Goal: Information Seeking & Learning: Learn about a topic

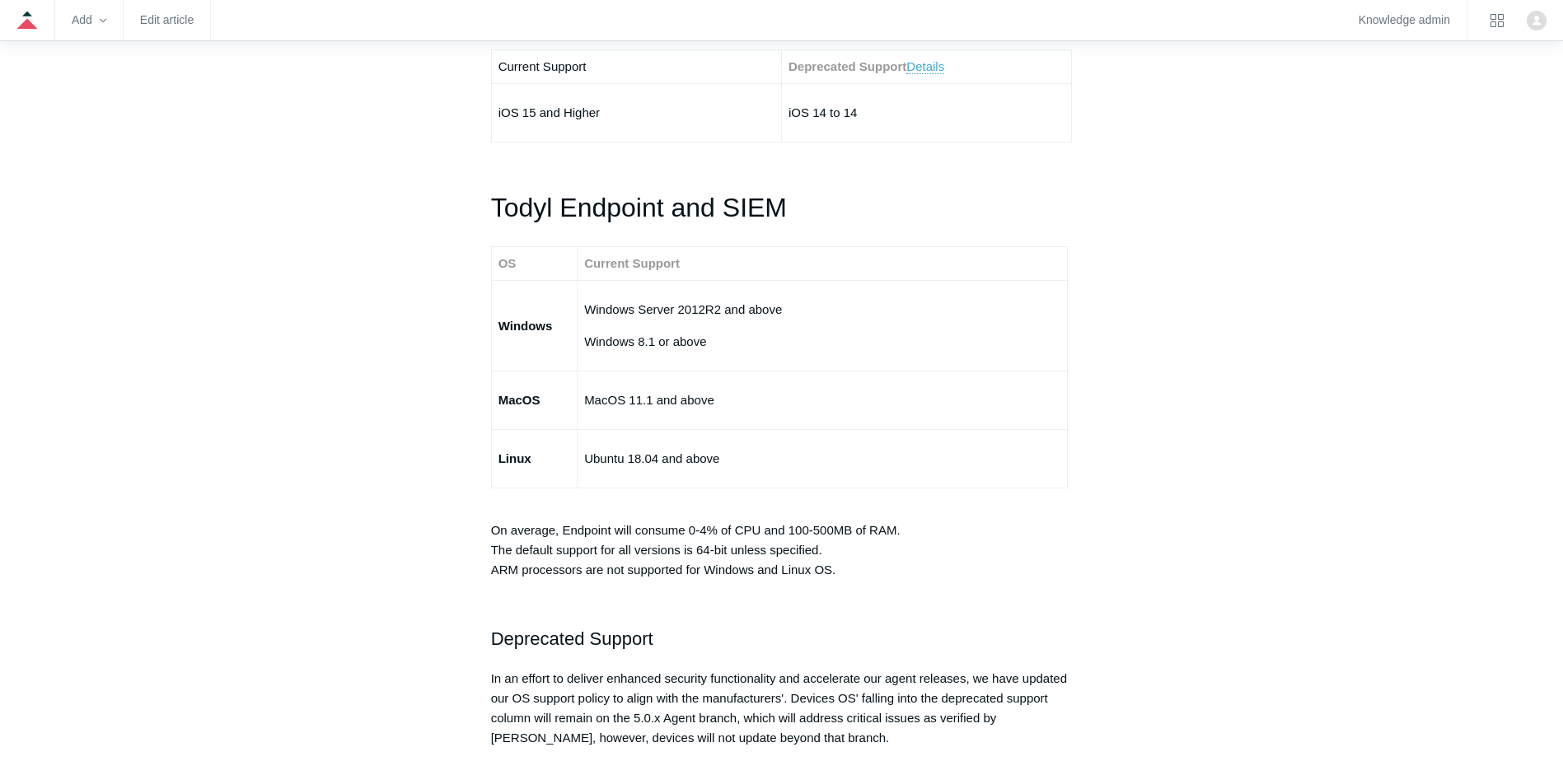
scroll to position [2719, 0]
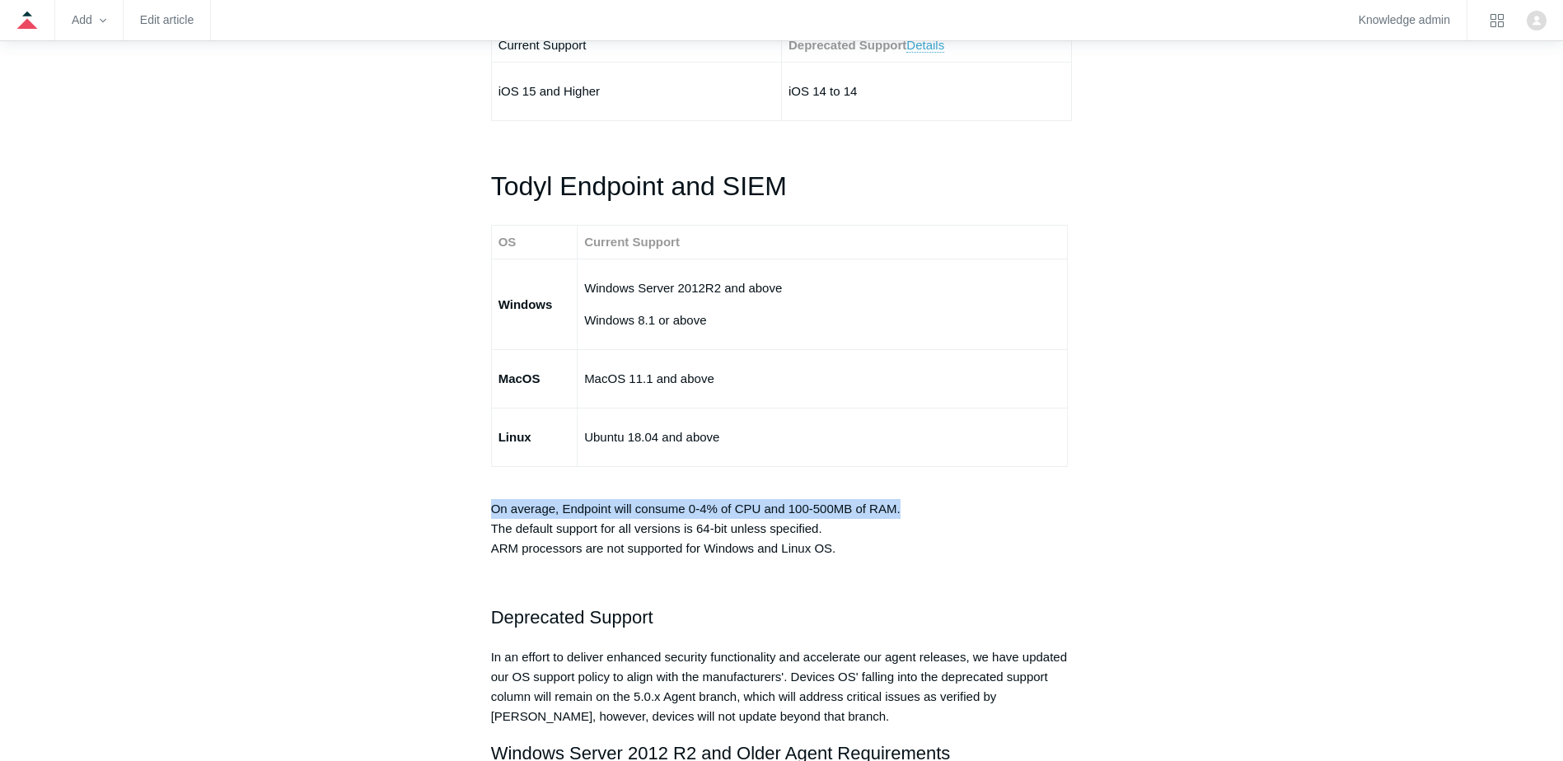
drag, startPoint x: 492, startPoint y: 511, endPoint x: 974, endPoint y: 507, distance: 482.0
click at [974, 507] on p "On average, Endpoint will consume 0-4% of CPU and 100-500MB of RAM. The default…" at bounding box center [782, 518] width 582 height 79
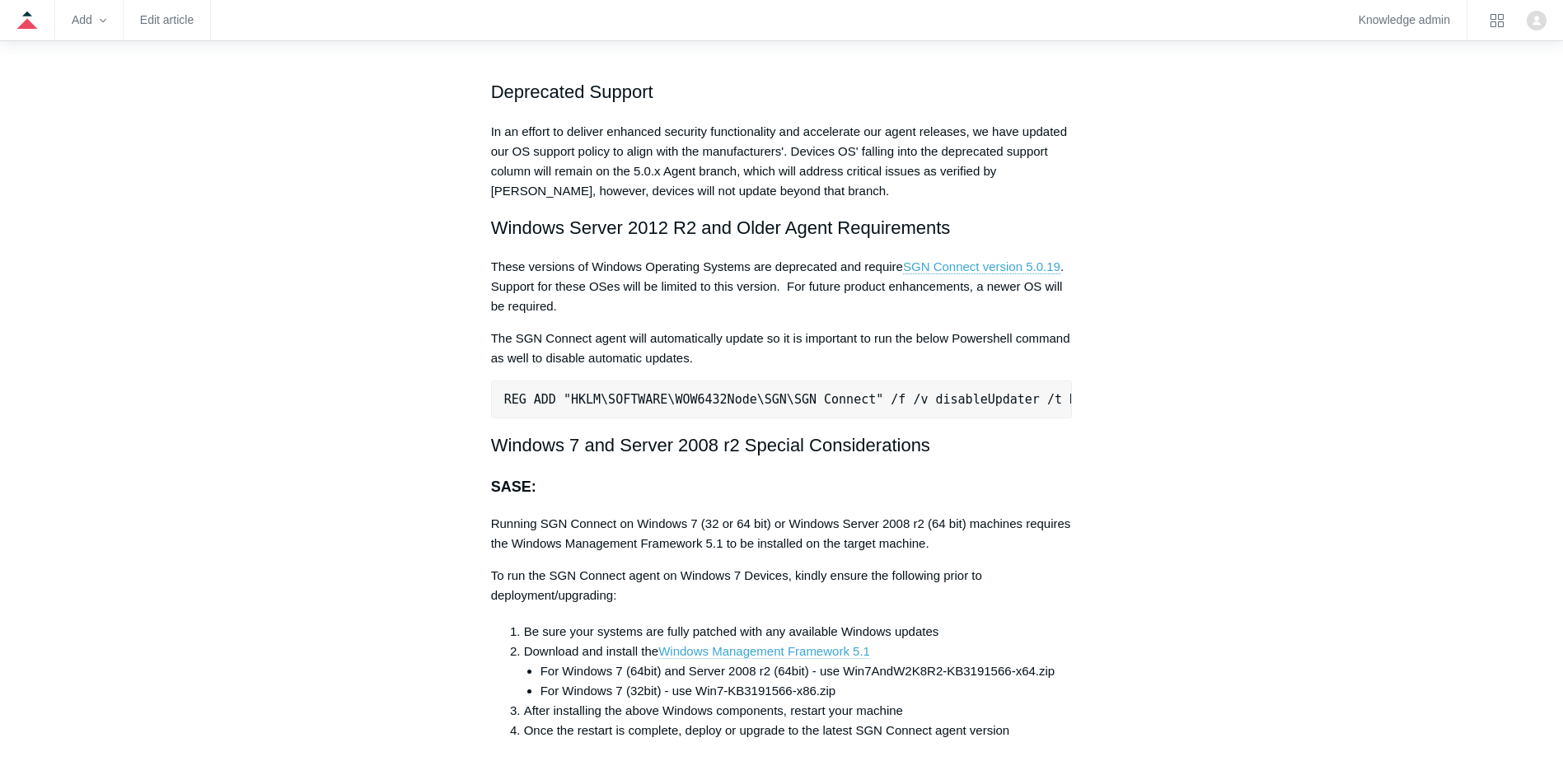
scroll to position [3543, 0]
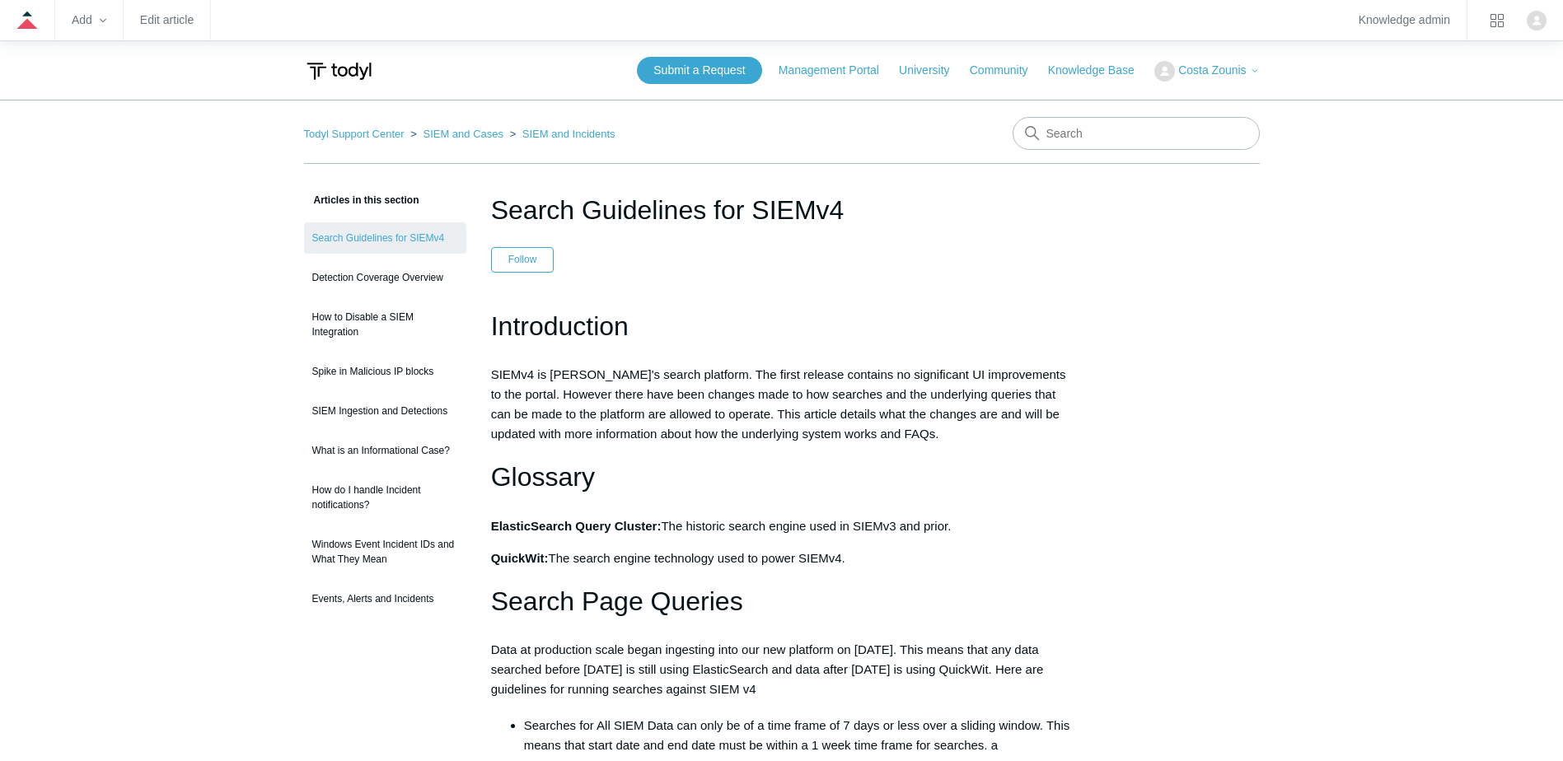
click at [1480, 13] on zd-hc-navbar "Add Edit article Knowledge admin" at bounding box center [781, 20] width 1563 height 41
drag, startPoint x: 1429, startPoint y: 0, endPoint x: 987, endPoint y: 292, distance: 529.2
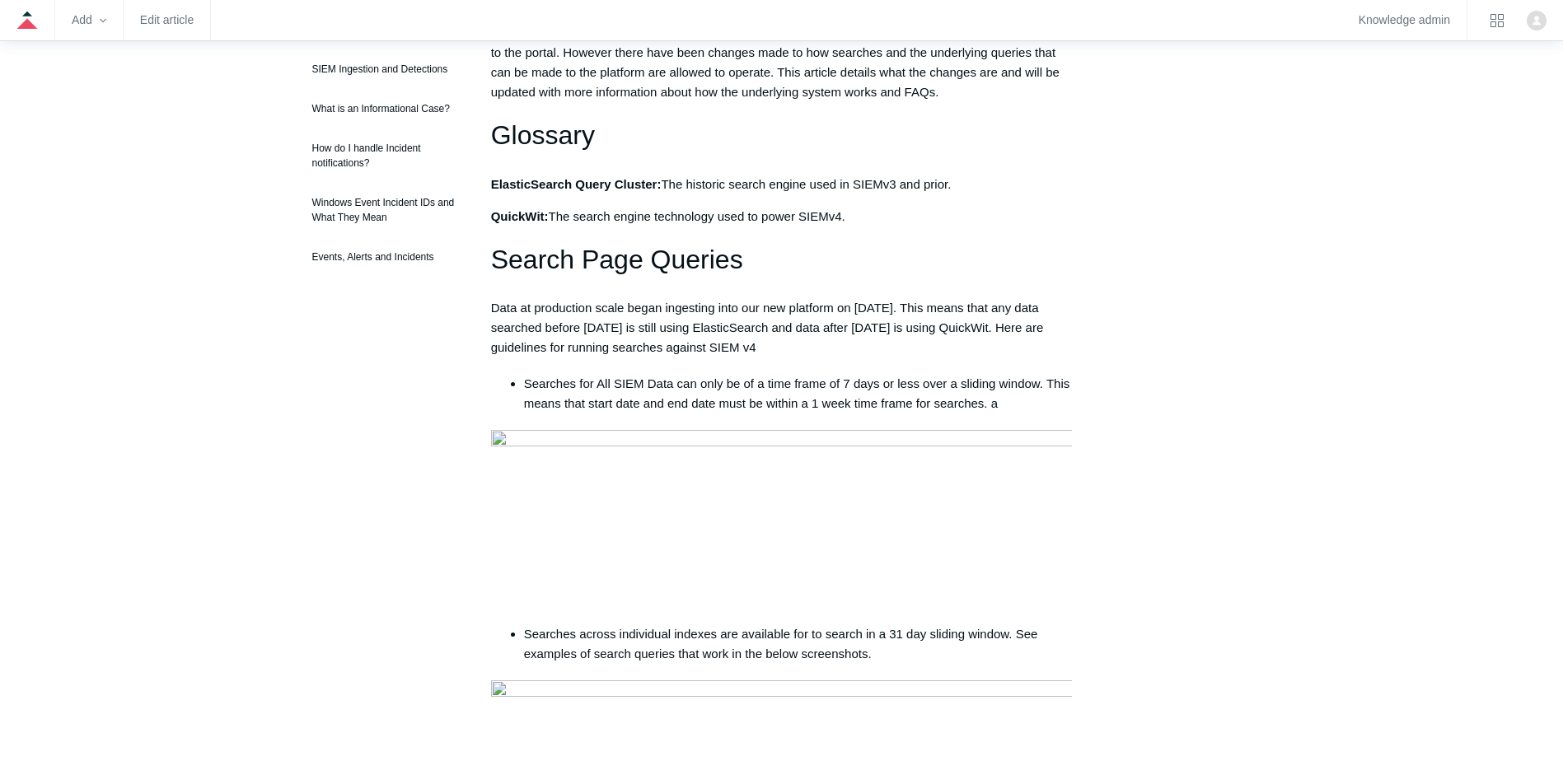
scroll to position [412, 0]
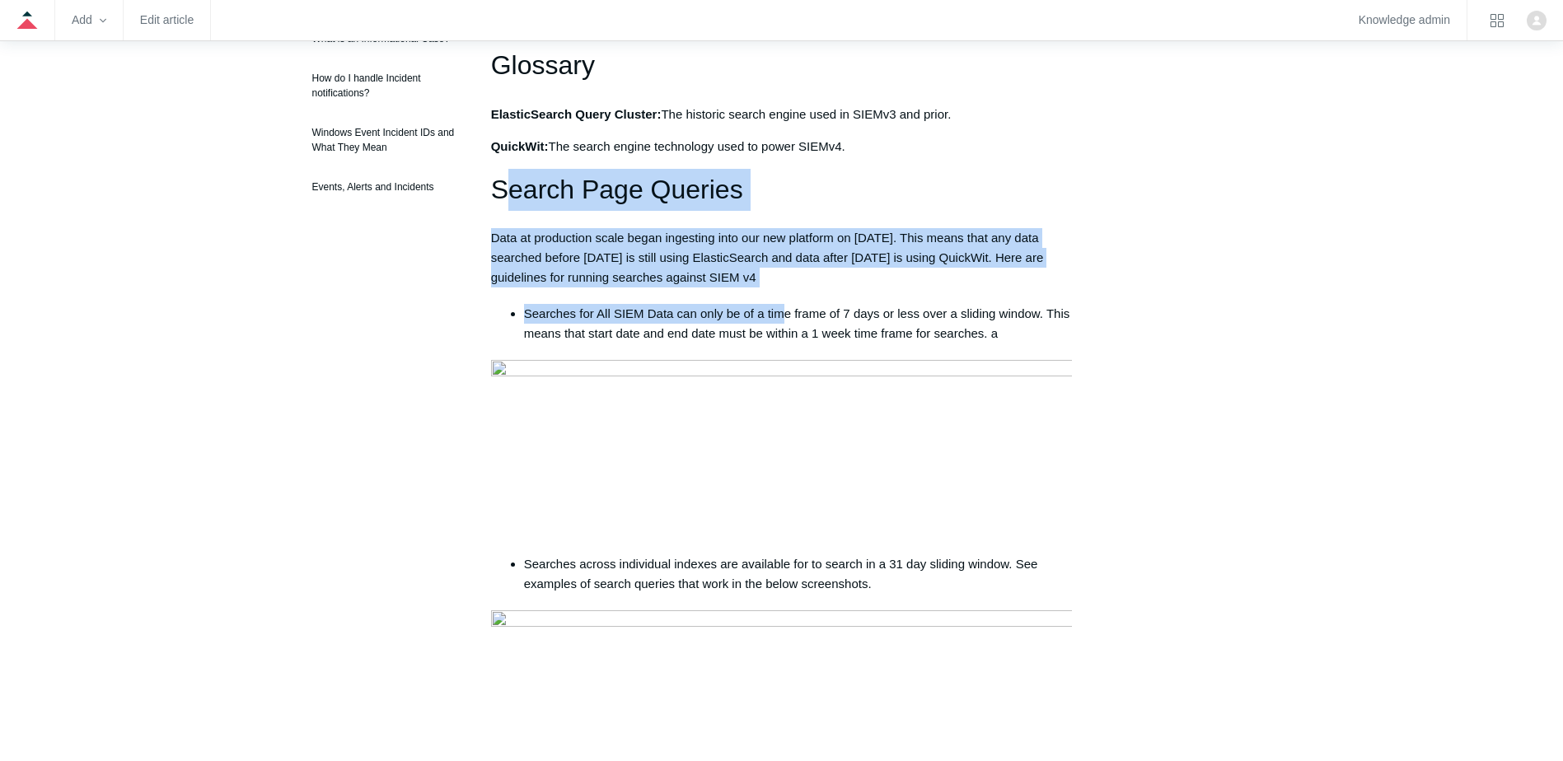
drag, startPoint x: 551, startPoint y: 219, endPoint x: 781, endPoint y: 295, distance: 242.0
drag, startPoint x: 781, startPoint y: 295, endPoint x: 683, endPoint y: 297, distance: 98.1
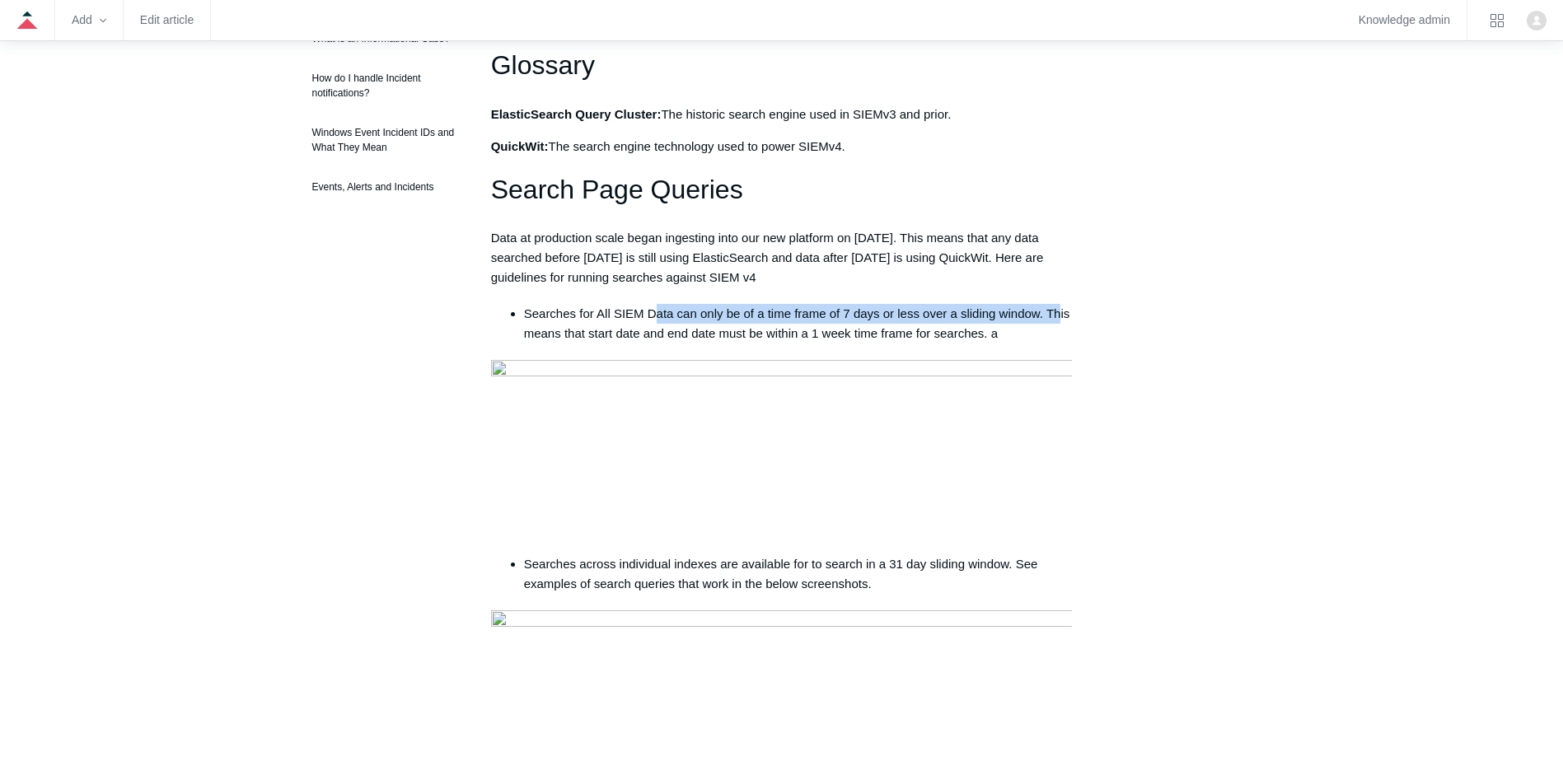
drag, startPoint x: 656, startPoint y: 312, endPoint x: 1061, endPoint y: 322, distance: 405.5
click at [1061, 322] on li "Searches for All SIEM Data can only be of a time frame of 7 days or less over a…" at bounding box center [798, 324] width 549 height 40
click at [1062, 323] on li "Searches for All SIEM Data can only be of a time frame of 7 days or less over a…" at bounding box center [798, 324] width 549 height 40
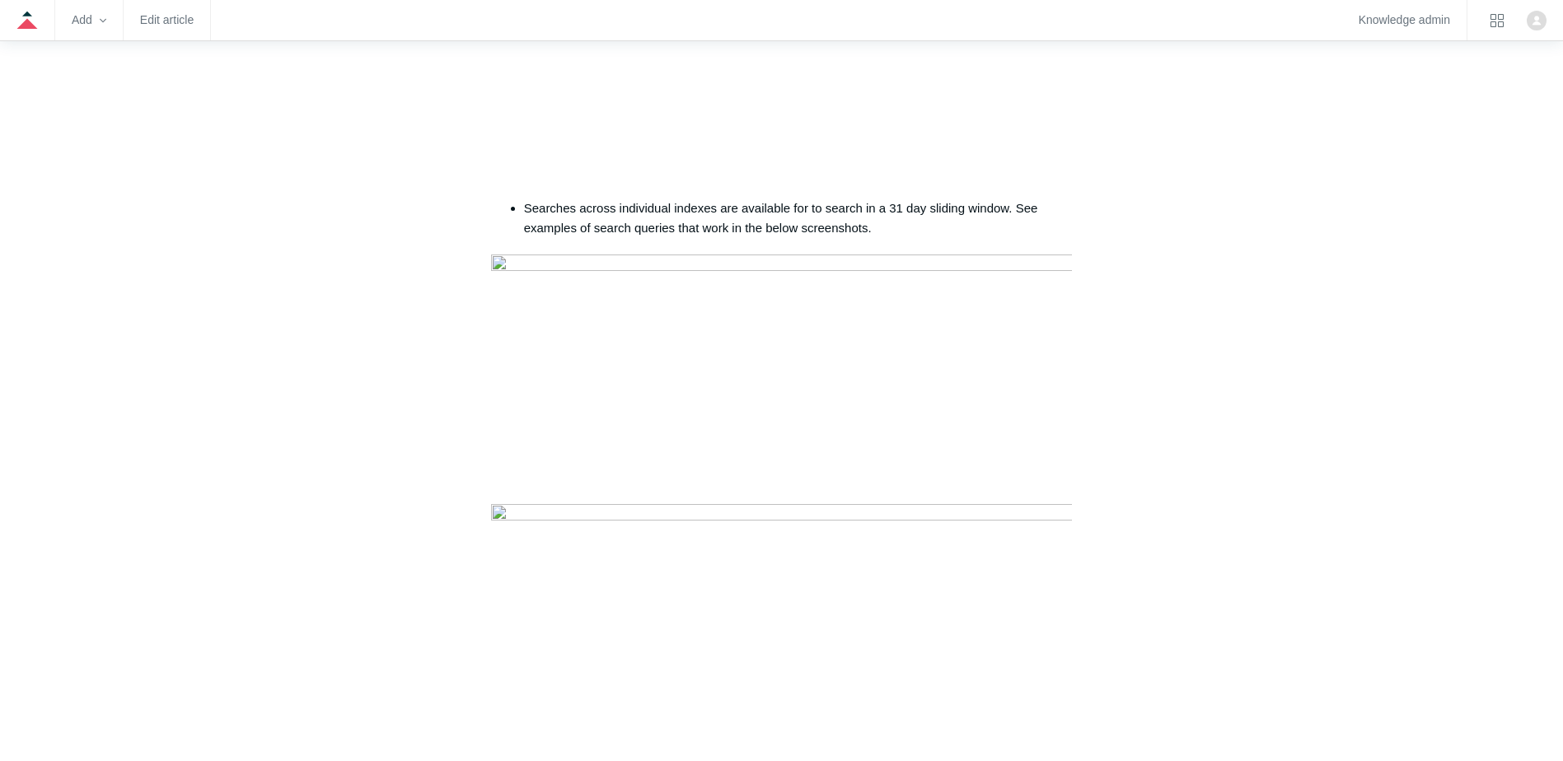
scroll to position [824, 0]
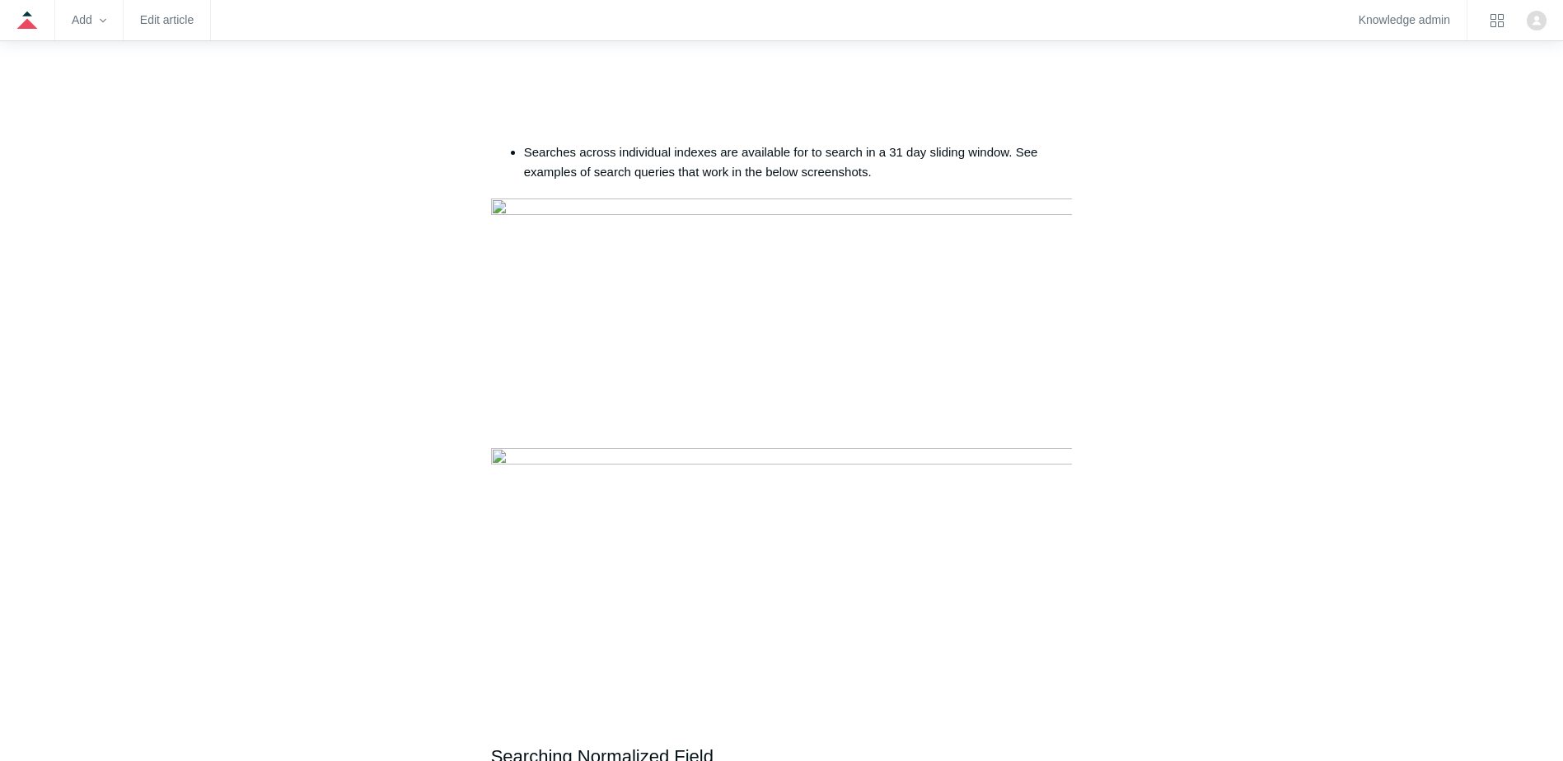
drag, startPoint x: 522, startPoint y: 150, endPoint x: 897, endPoint y: 185, distance: 376.5
click at [897, 182] on ul "Searches across individual indexes are available for to search in a 31 day slid…" at bounding box center [789, 163] width 565 height 40
drag, startPoint x: 897, startPoint y: 185, endPoint x: 889, endPoint y: 180, distance: 10.1
click at [902, 182] on li "Searches across individual indexes are available for to search in a 31 day slid…" at bounding box center [798, 163] width 549 height 40
drag, startPoint x: 798, startPoint y: 161, endPoint x: 923, endPoint y: 167, distance: 124.6
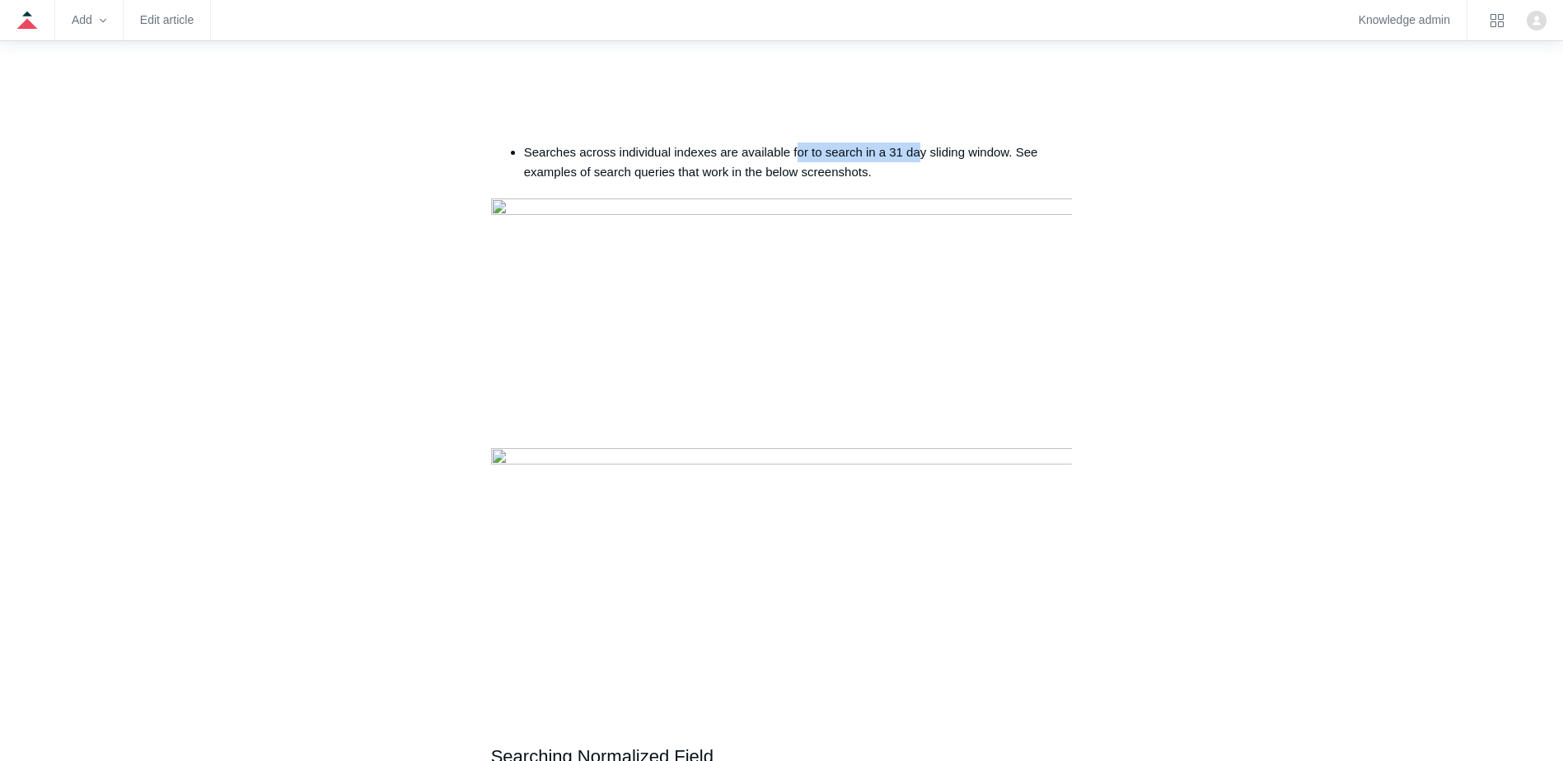
click at [923, 167] on li "Searches across individual indexes are available for to search in a 31 day slid…" at bounding box center [798, 163] width 549 height 40
click at [928, 171] on li "Searches across individual indexes are available for to search in a 31 day slid…" at bounding box center [798, 163] width 549 height 40
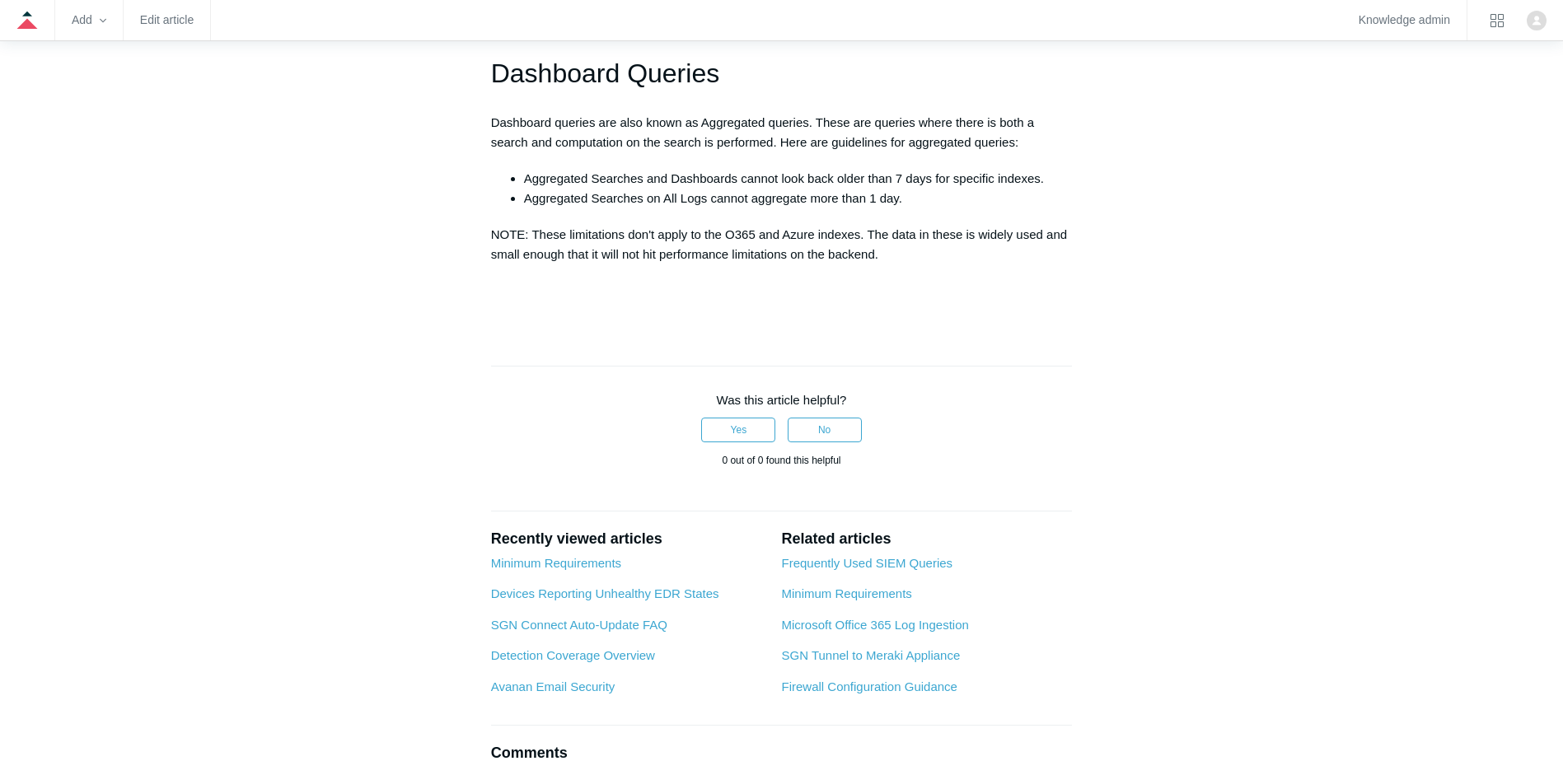
scroll to position [1886, 0]
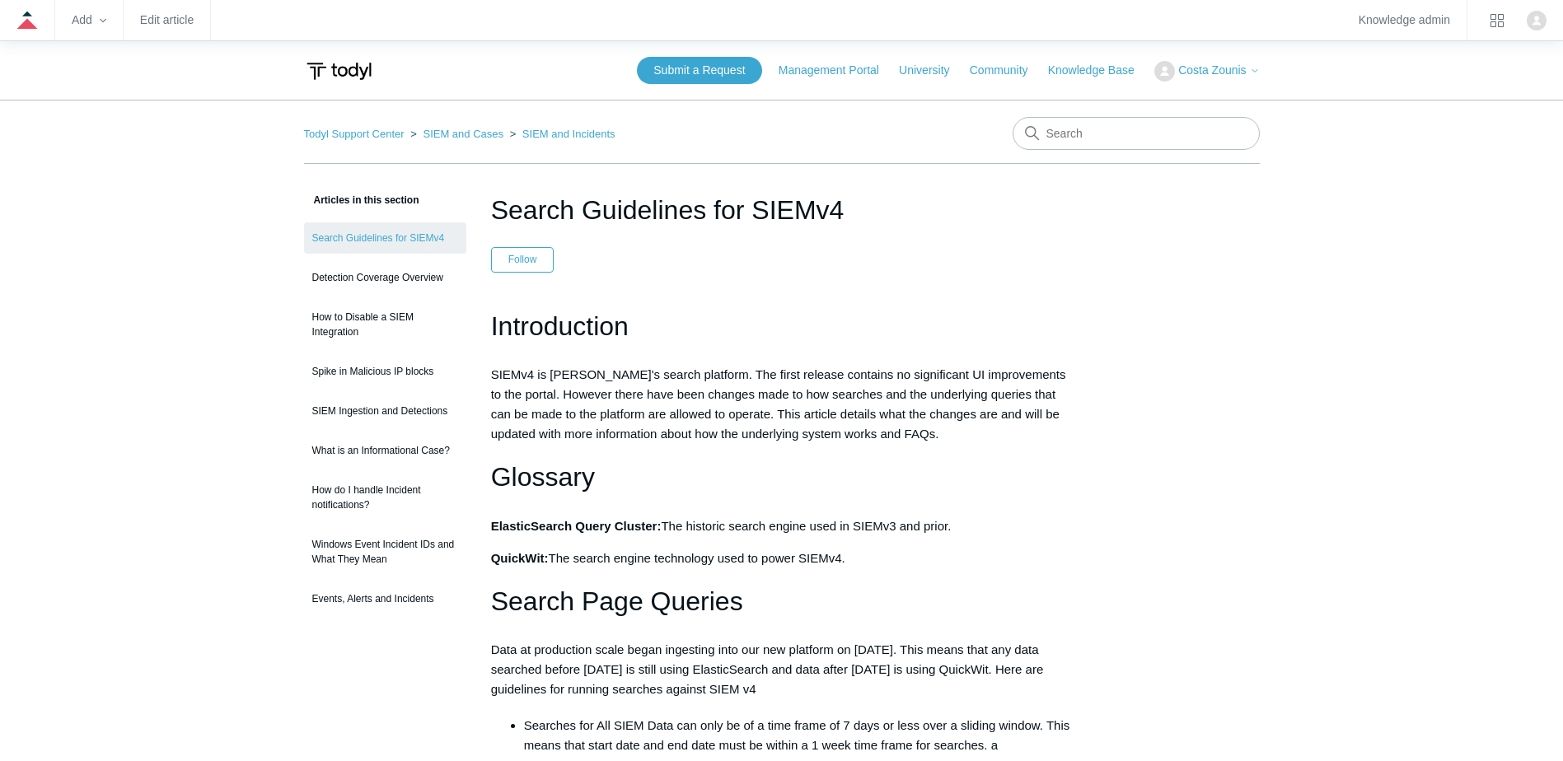
click at [1158, 127] on input "Search" at bounding box center [1136, 133] width 247 height 33
type input "trusted aplicaiton"
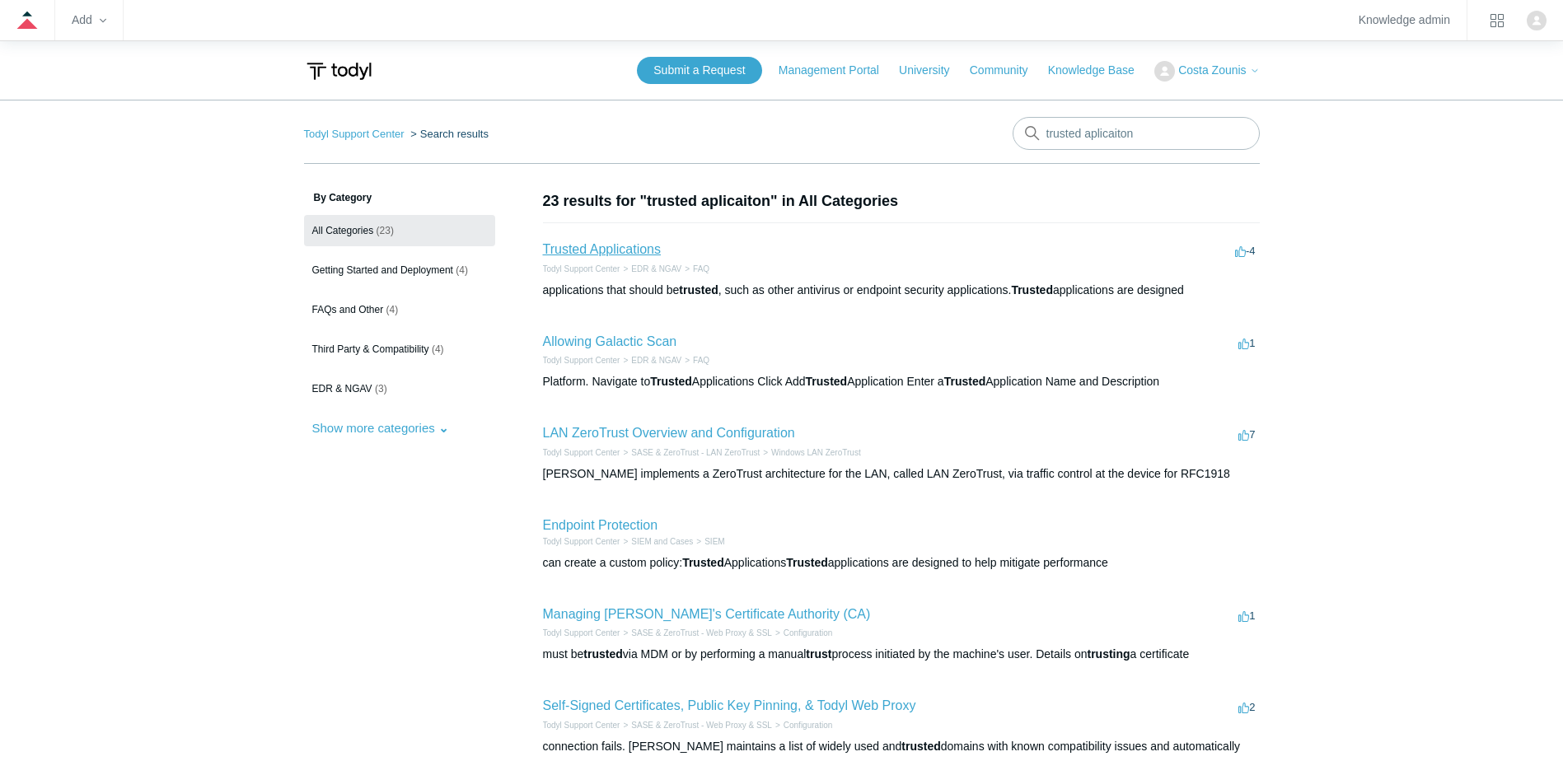
click at [644, 249] on link "Trusted Applications" at bounding box center [602, 249] width 118 height 14
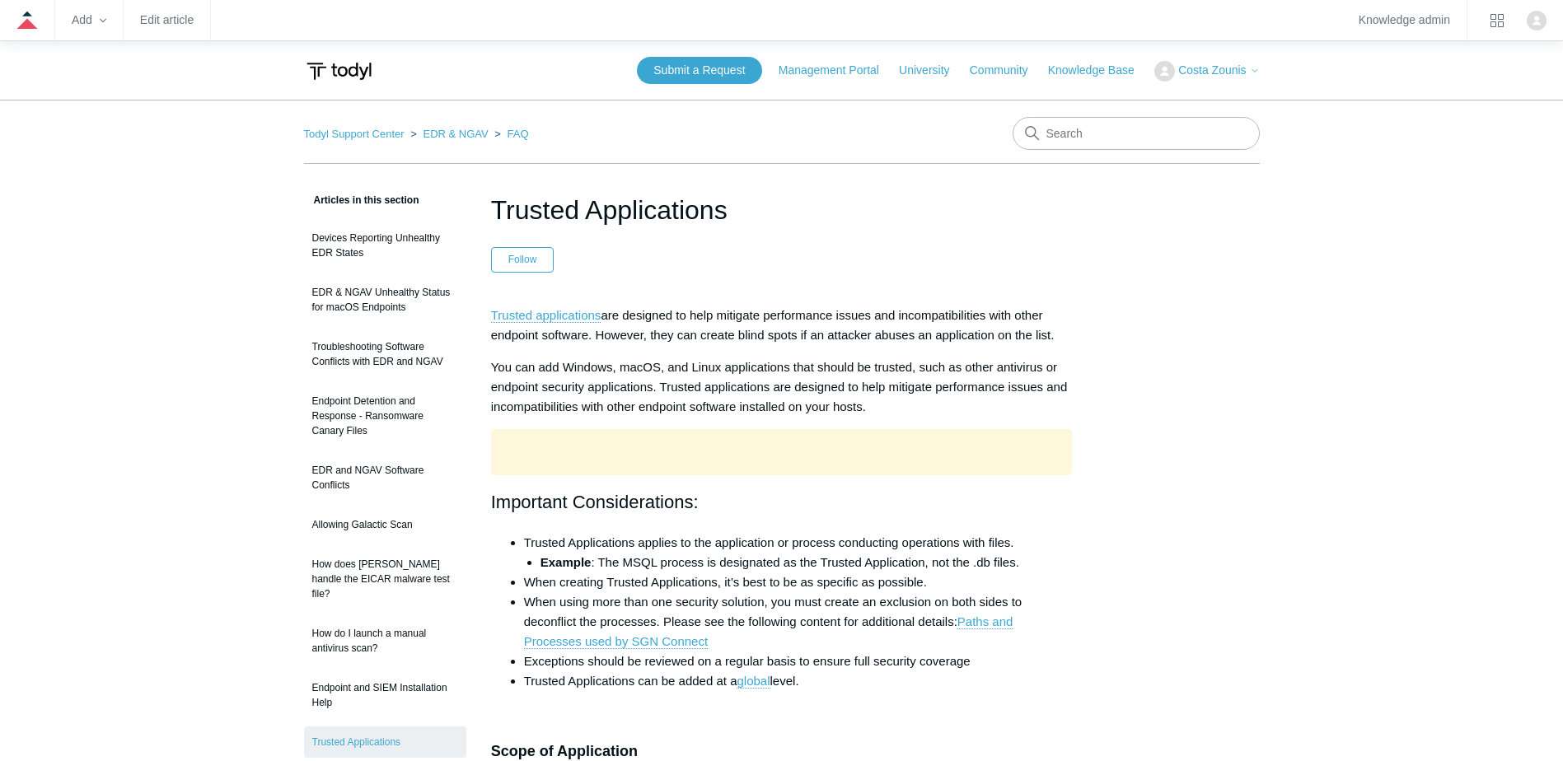
scroll to position [380, 0]
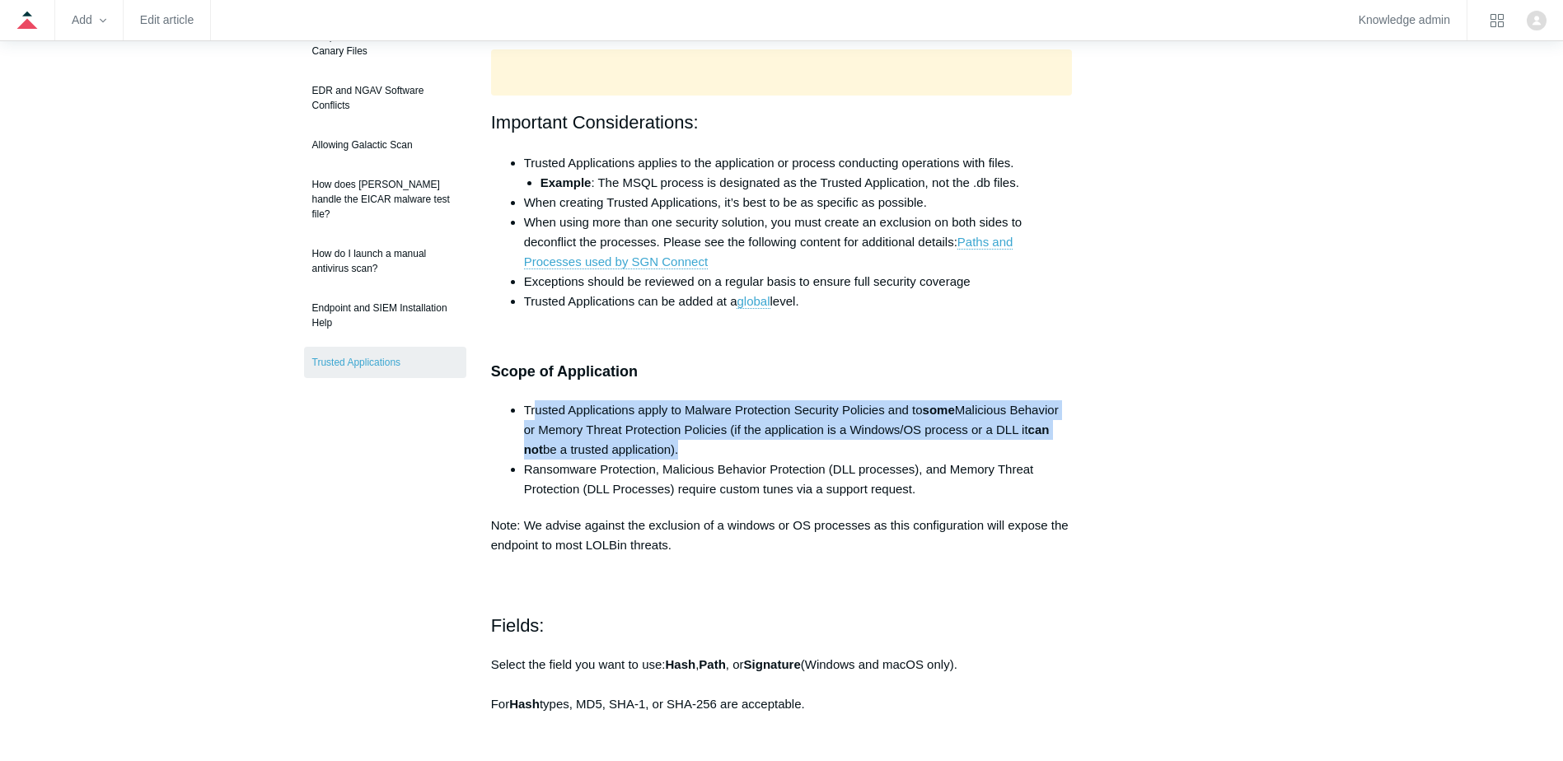
drag, startPoint x: 535, startPoint y: 413, endPoint x: 1073, endPoint y: 446, distance: 539.8
drag, startPoint x: 1073, startPoint y: 446, endPoint x: 857, endPoint y: 446, distance: 216.7
click at [857, 446] on li "Trusted Applications apply to Malware Protection Security Policies and to some …" at bounding box center [798, 429] width 549 height 59
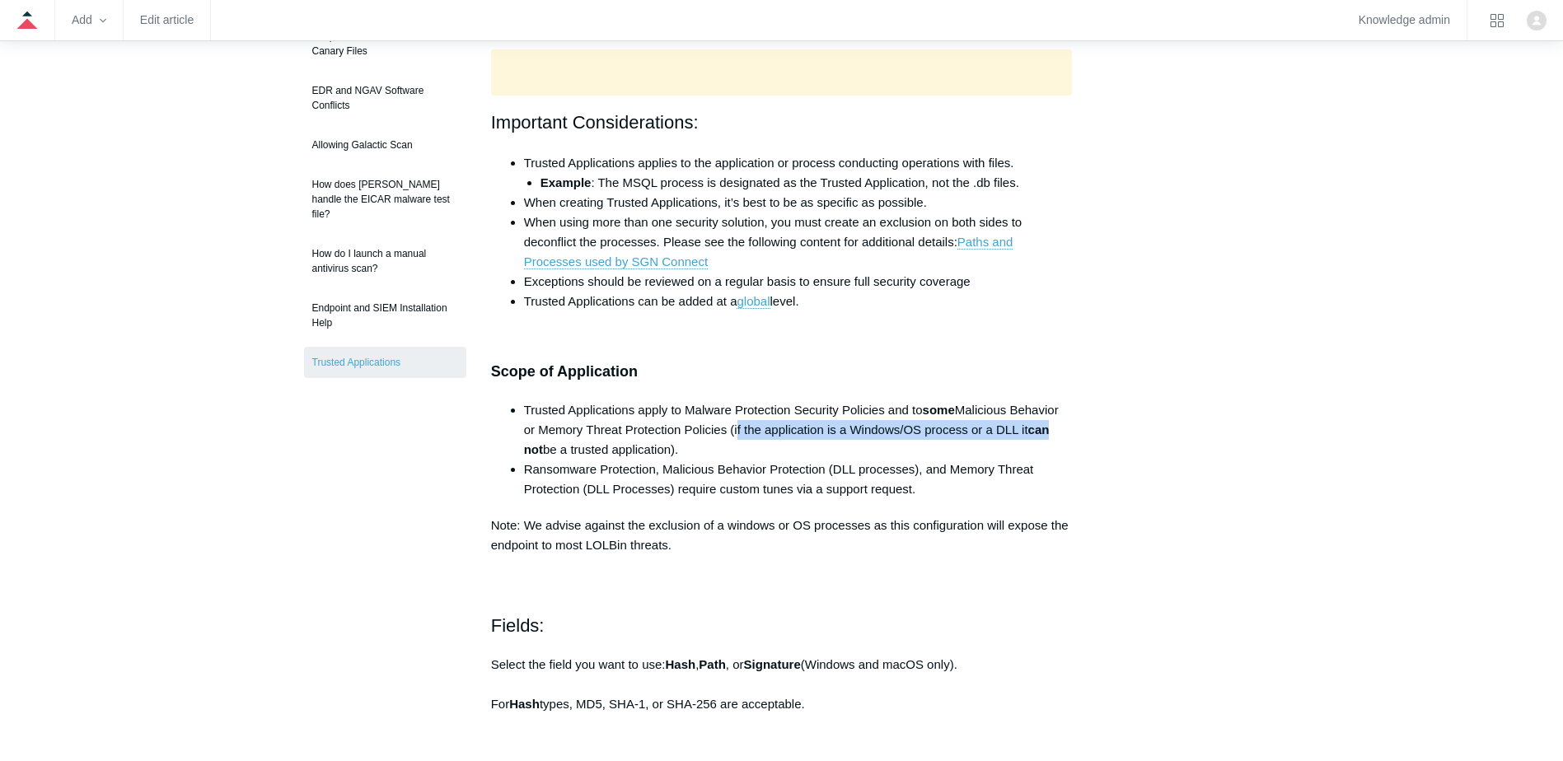
drag, startPoint x: 736, startPoint y: 428, endPoint x: 1060, endPoint y: 439, distance: 324.8
click at [1060, 439] on li "Trusted Applications apply to Malware Protection Security Policies and to some …" at bounding box center [798, 429] width 549 height 59
drag, startPoint x: 1060, startPoint y: 439, endPoint x: 946, endPoint y: 442, distance: 114.5
click at [958, 442] on li "Trusted Applications apply to Malware Protection Security Policies and to some …" at bounding box center [798, 429] width 549 height 59
click at [691, 452] on li "Trusted Applications apply to Malware Protection Security Policies and to some …" at bounding box center [798, 429] width 549 height 59
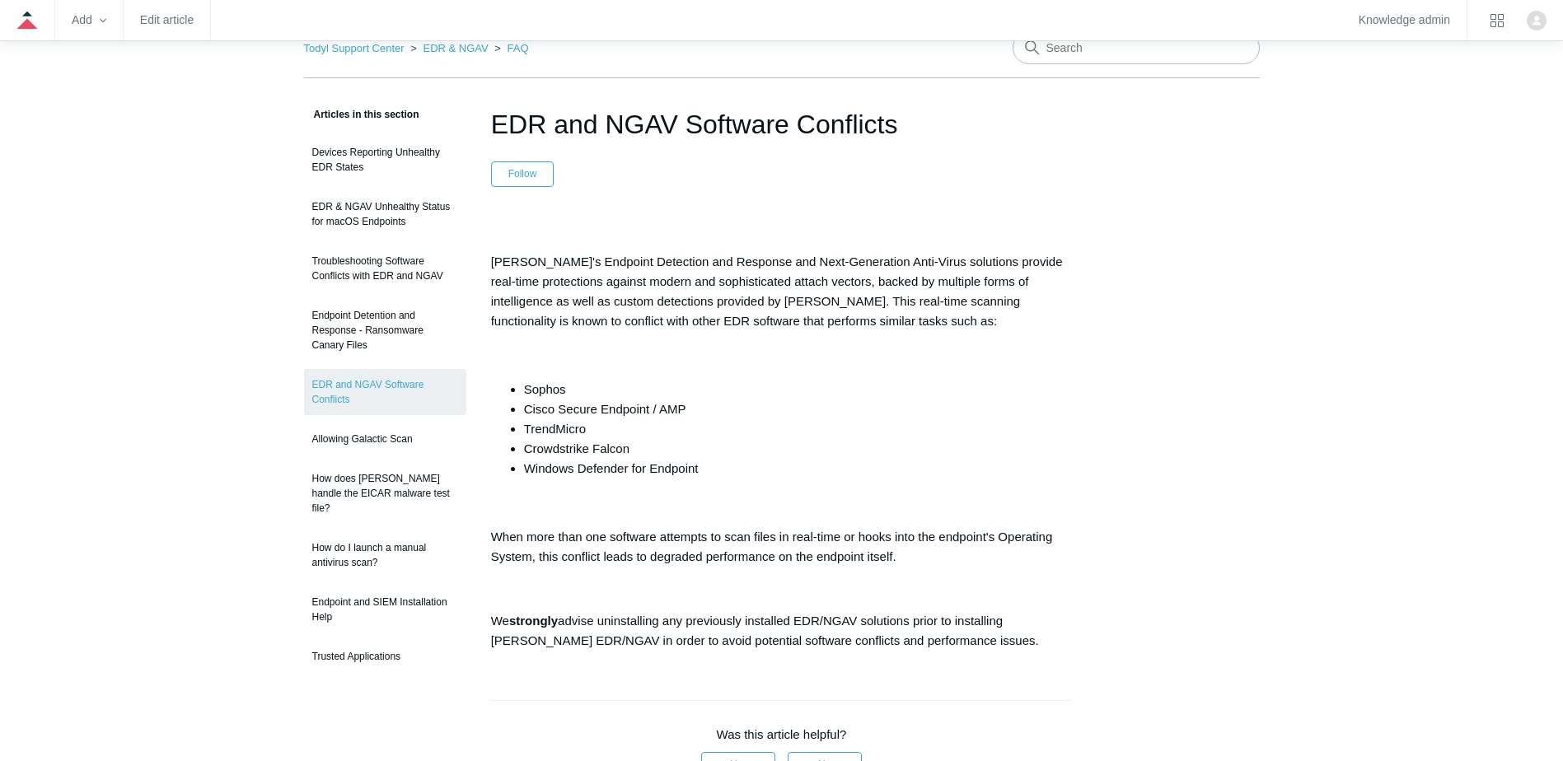
scroll to position [165, 0]
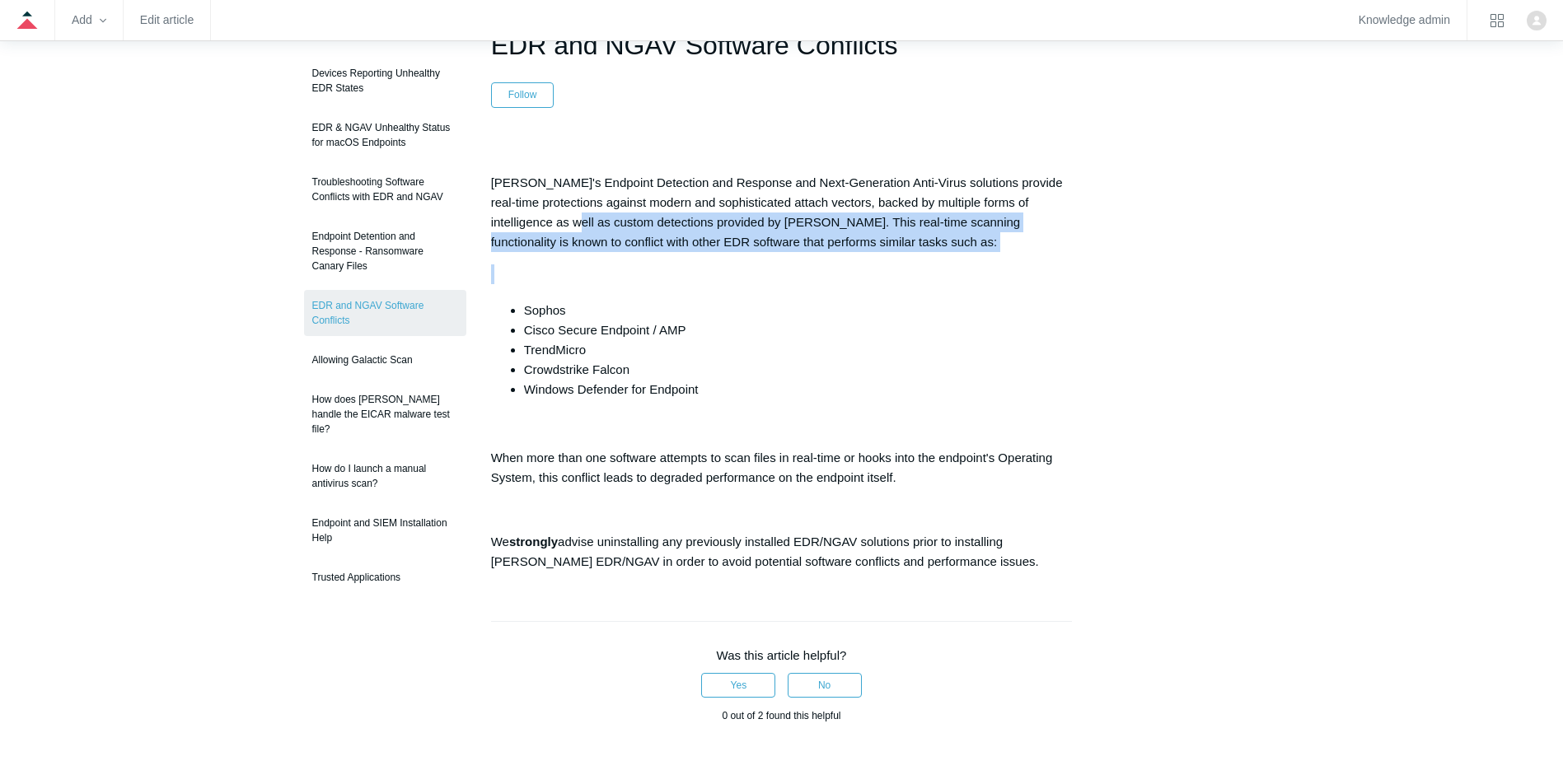
drag, startPoint x: 549, startPoint y: 219, endPoint x: 952, endPoint y: 253, distance: 405.1
click at [952, 253] on div "[PERSON_NAME]'s Endpoint Detection and Response and Next-Generation Anti-Virus …" at bounding box center [782, 356] width 582 height 431
drag, startPoint x: 952, startPoint y: 253, endPoint x: 873, endPoint y: 249, distance: 79.2
click at [896, 257] on div "[PERSON_NAME]'s Endpoint Detection and Response and Next-Generation Anti-Virus …" at bounding box center [782, 356] width 582 height 431
drag, startPoint x: 743, startPoint y: 225, endPoint x: 1017, endPoint y: 243, distance: 274.9
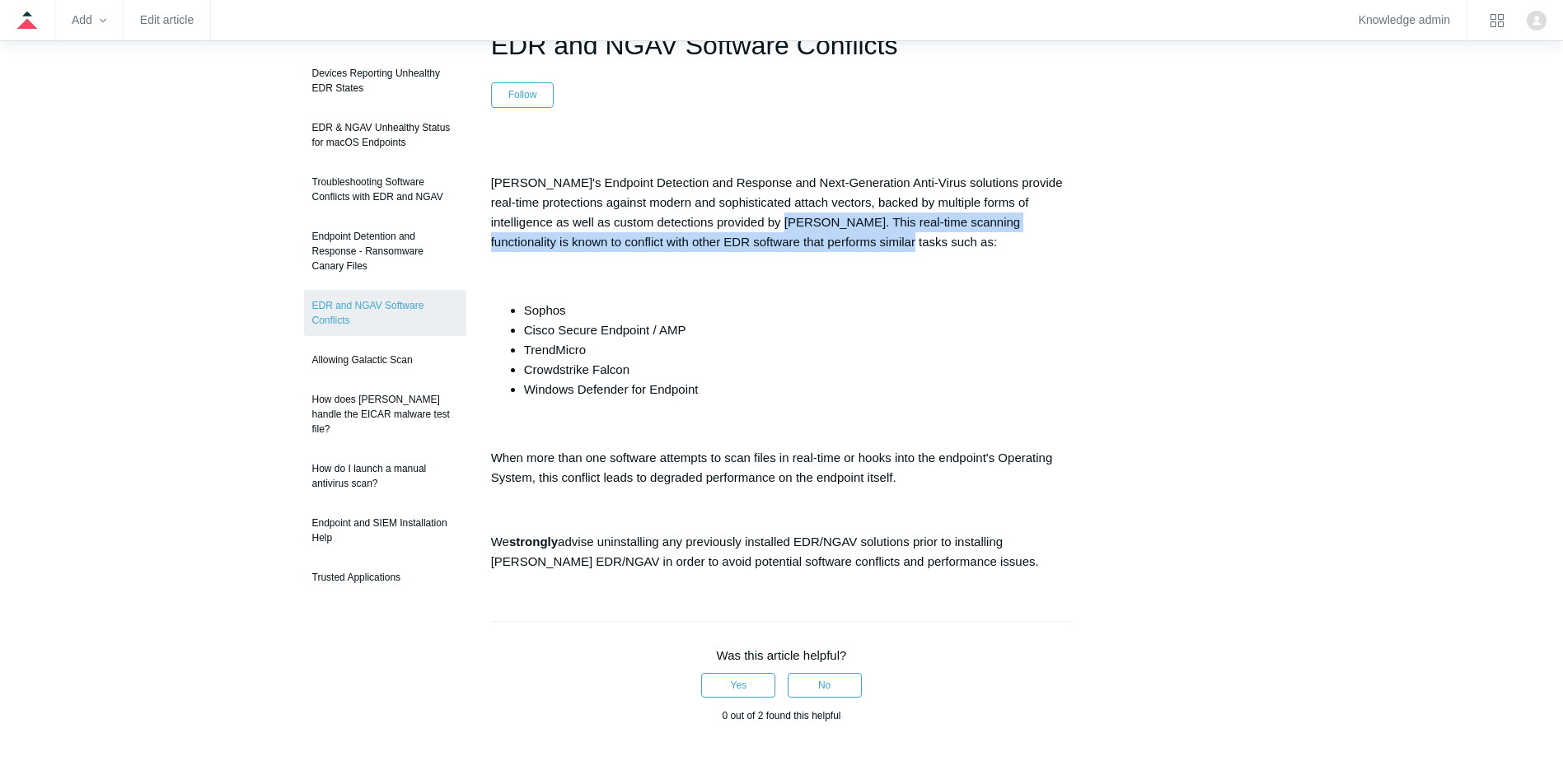
click at [1017, 243] on p "[PERSON_NAME]'s Endpoint Detection and Response and Next-Generation Anti-Virus …" at bounding box center [782, 212] width 582 height 79
click at [563, 250] on p "[PERSON_NAME]'s Endpoint Detection and Response and Next-Generation Anti-Virus …" at bounding box center [782, 212] width 582 height 79
drag, startPoint x: 643, startPoint y: 235, endPoint x: 766, endPoint y: 235, distance: 122.8
click at [766, 235] on p "[PERSON_NAME]'s Endpoint Detection and Response and Next-Generation Anti-Virus …" at bounding box center [782, 212] width 582 height 79
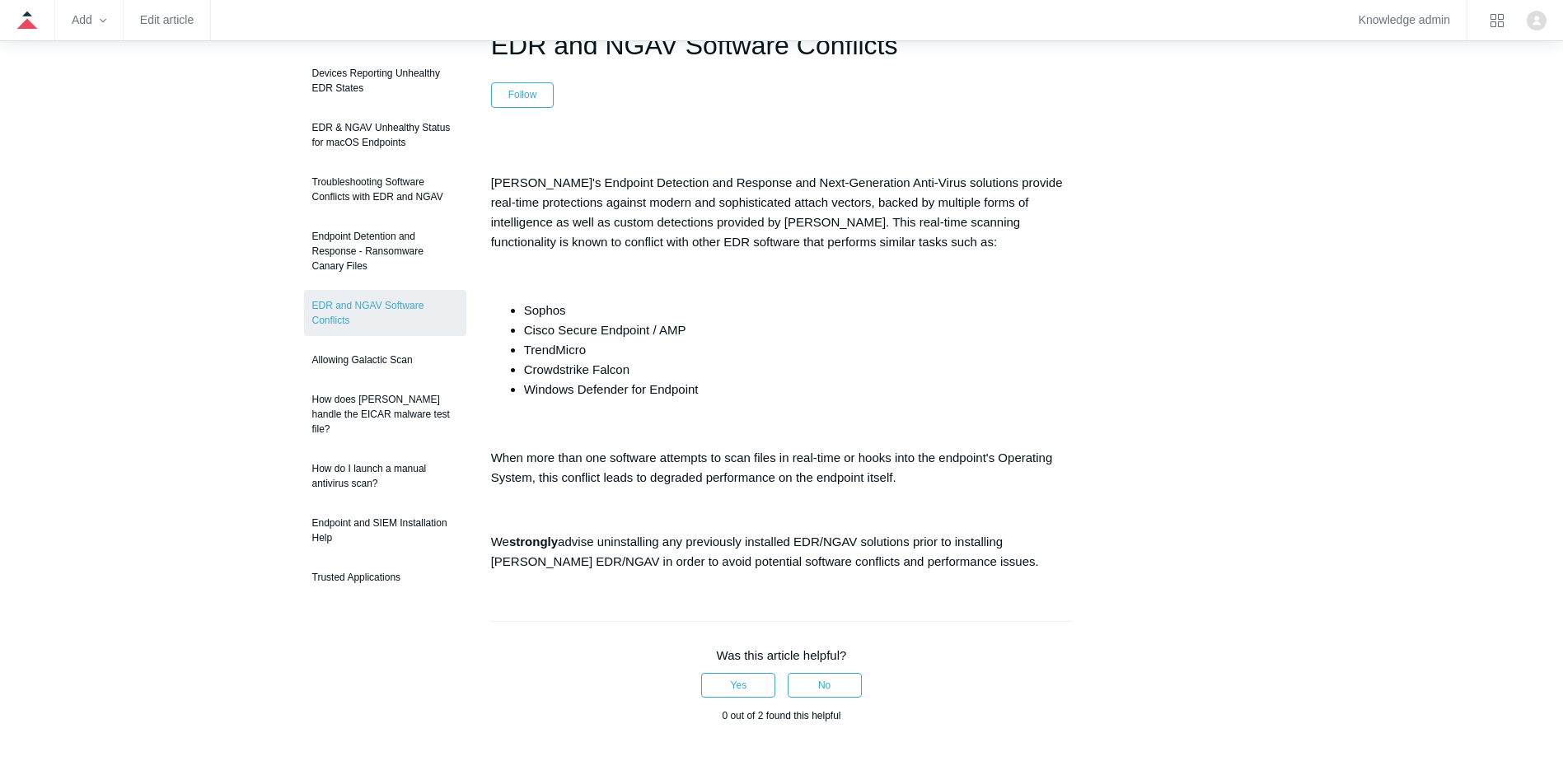
drag, startPoint x: 766, startPoint y: 235, endPoint x: 831, endPoint y: 290, distance: 85.3
click at [831, 290] on div "[PERSON_NAME]'s Endpoint Detection and Response and Next-Generation Anti-Virus …" at bounding box center [782, 356] width 582 height 431
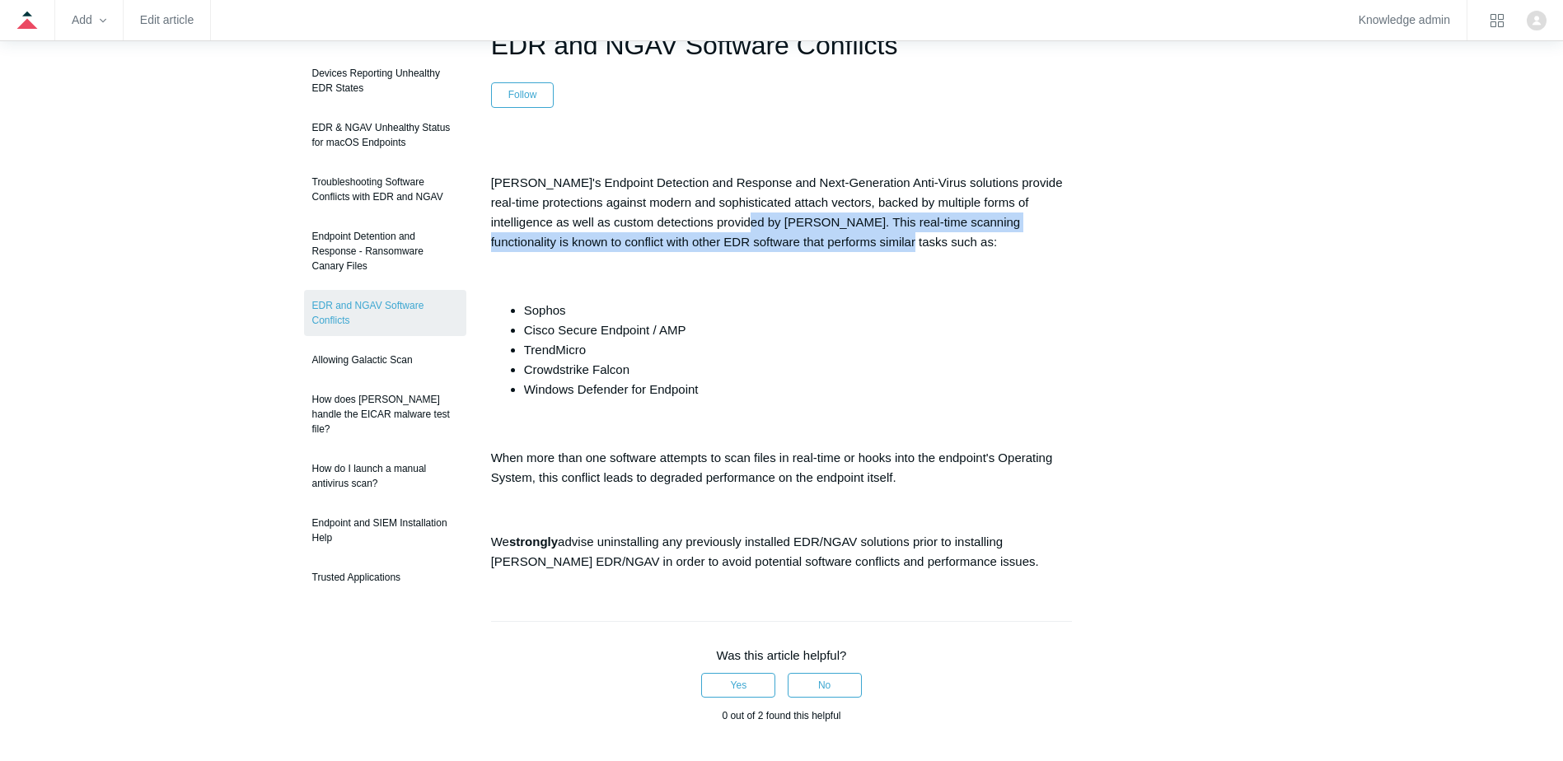
drag, startPoint x: 821, startPoint y: 231, endPoint x: 852, endPoint y: 239, distance: 31.6
click at [852, 239] on p "[PERSON_NAME]'s Endpoint Detection and Response and Next-Generation Anti-Virus …" at bounding box center [782, 212] width 582 height 79
drag, startPoint x: 852, startPoint y: 239, endPoint x: 753, endPoint y: 331, distance: 135.2
click at [839, 285] on div "[PERSON_NAME]'s Endpoint Detection and Response and Next-Generation Anti-Virus …" at bounding box center [782, 356] width 582 height 431
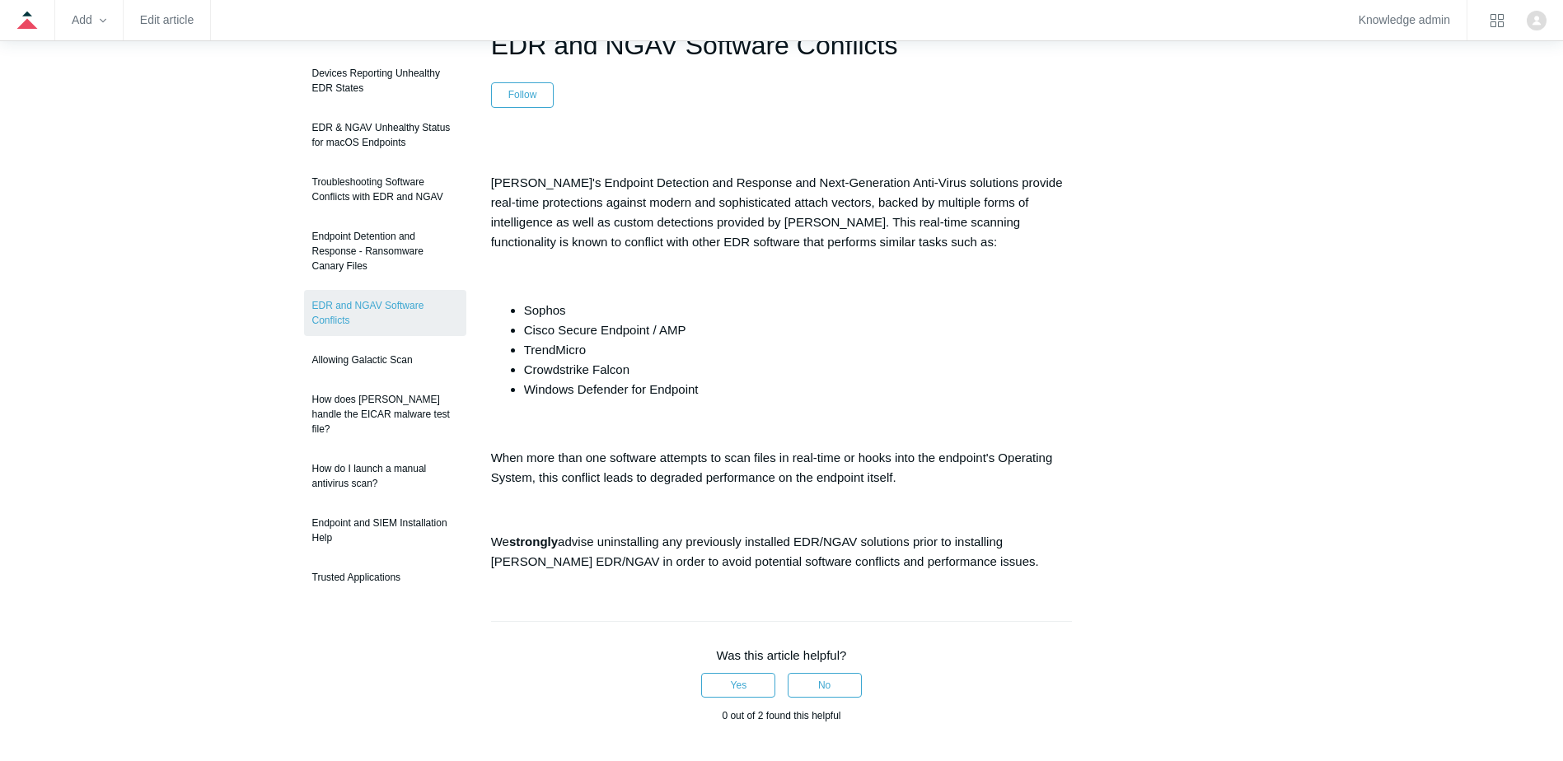
drag, startPoint x: 521, startPoint y: 394, endPoint x: 878, endPoint y: 372, distance: 358.2
click at [832, 378] on ul "Sophos Cisco Secure Endpoint / AMP TrendMicro Crowdstrike Falcon Windows Defend…" at bounding box center [789, 350] width 565 height 99
drag, startPoint x: 754, startPoint y: 410, endPoint x: 523, endPoint y: 392, distance: 231.4
click at [524, 392] on li "Windows Defender for Endpoint" at bounding box center [798, 390] width 549 height 20
